Goal: Information Seeking & Learning: Learn about a topic

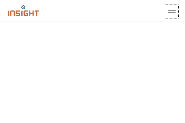
click at [169, 12] on div "MENU" at bounding box center [171, 11] width 13 height 3
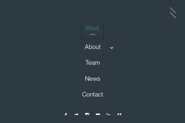
click at [96, 26] on link "Work" at bounding box center [93, 29] width 22 height 17
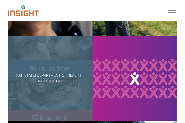
scroll to position [211, 0]
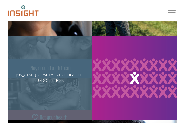
click at [57, 58] on div "[US_STATE] Department of Health – Undo the Risk" at bounding box center [50, 78] width 84 height 84
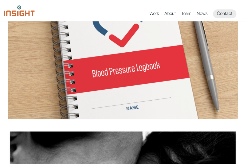
scroll to position [979, 0]
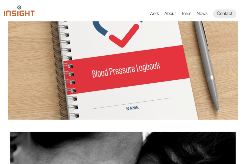
click at [94, 93] on img "main content section" at bounding box center [123, 44] width 230 height 149
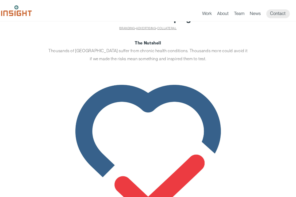
scroll to position [0, 0]
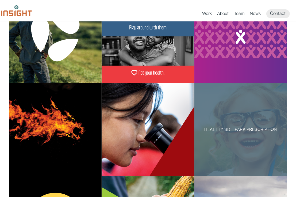
scroll to position [176, 0]
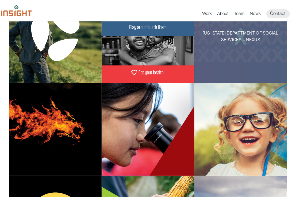
click at [234, 47] on div "[US_STATE] Department of Social Services – Nexus" at bounding box center [240, 36] width 93 height 93
